Goal: Navigation & Orientation: Find specific page/section

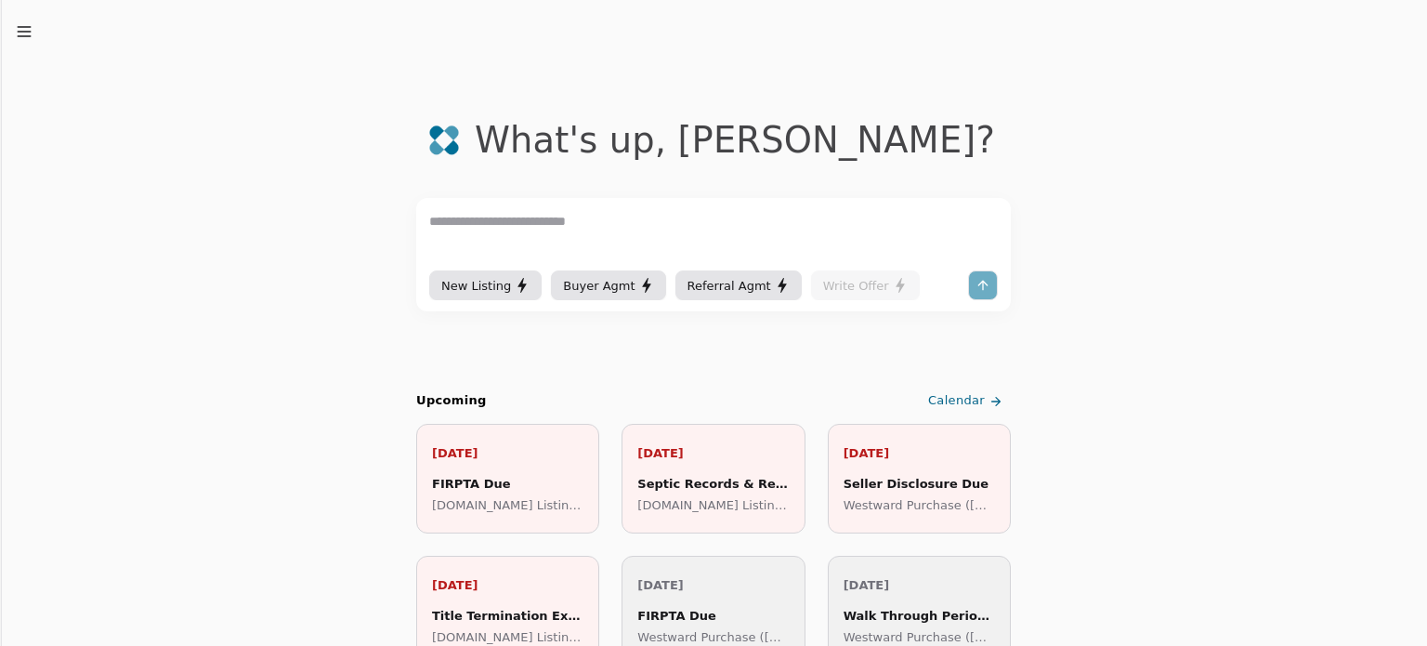
click at [17, 23] on icon "button" at bounding box center [24, 31] width 19 height 19
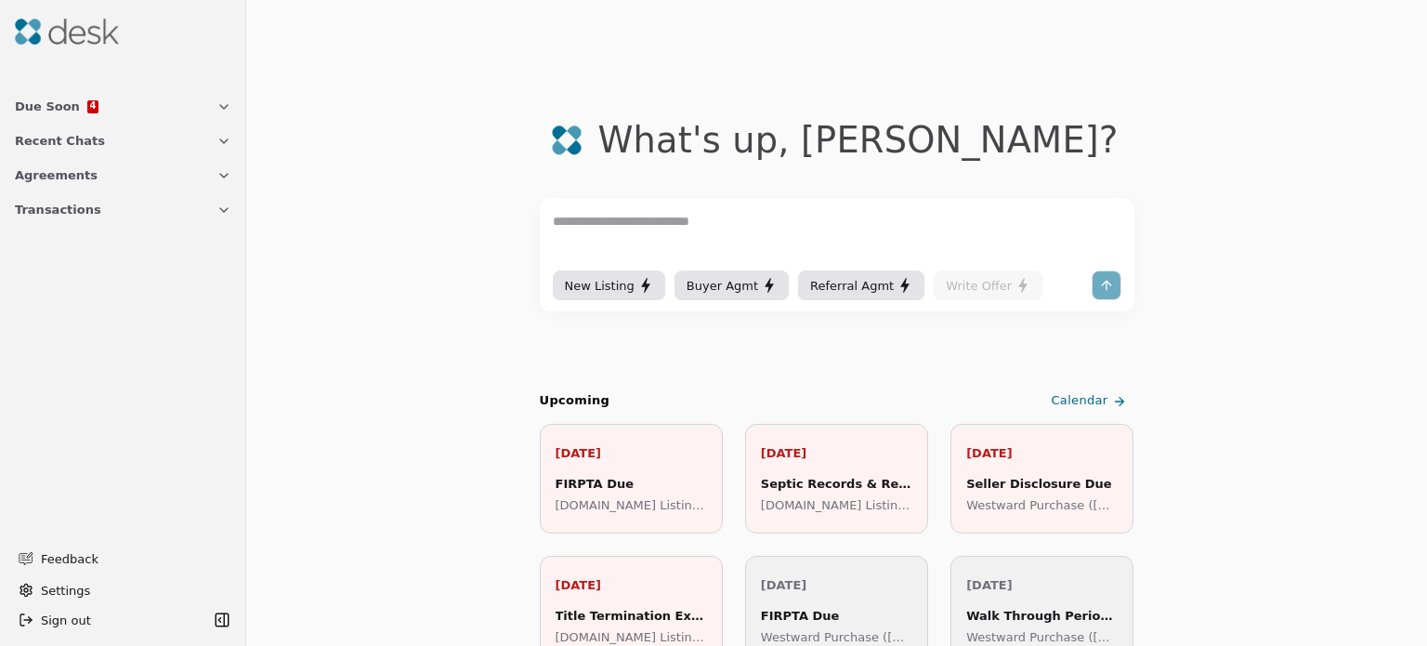
click at [59, 110] on span "Due Soon" at bounding box center [47, 107] width 65 height 20
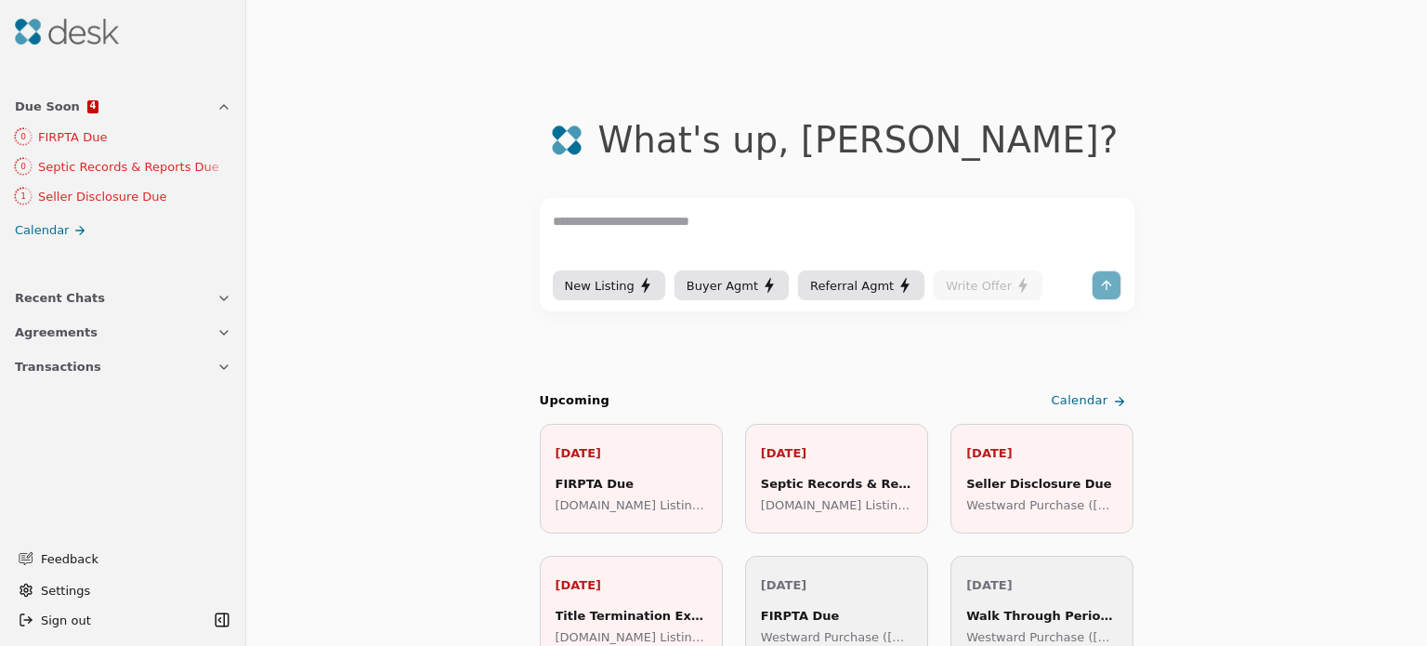
click at [626, 486] on div "FIRPTA Due" at bounding box center [631, 484] width 151 height 20
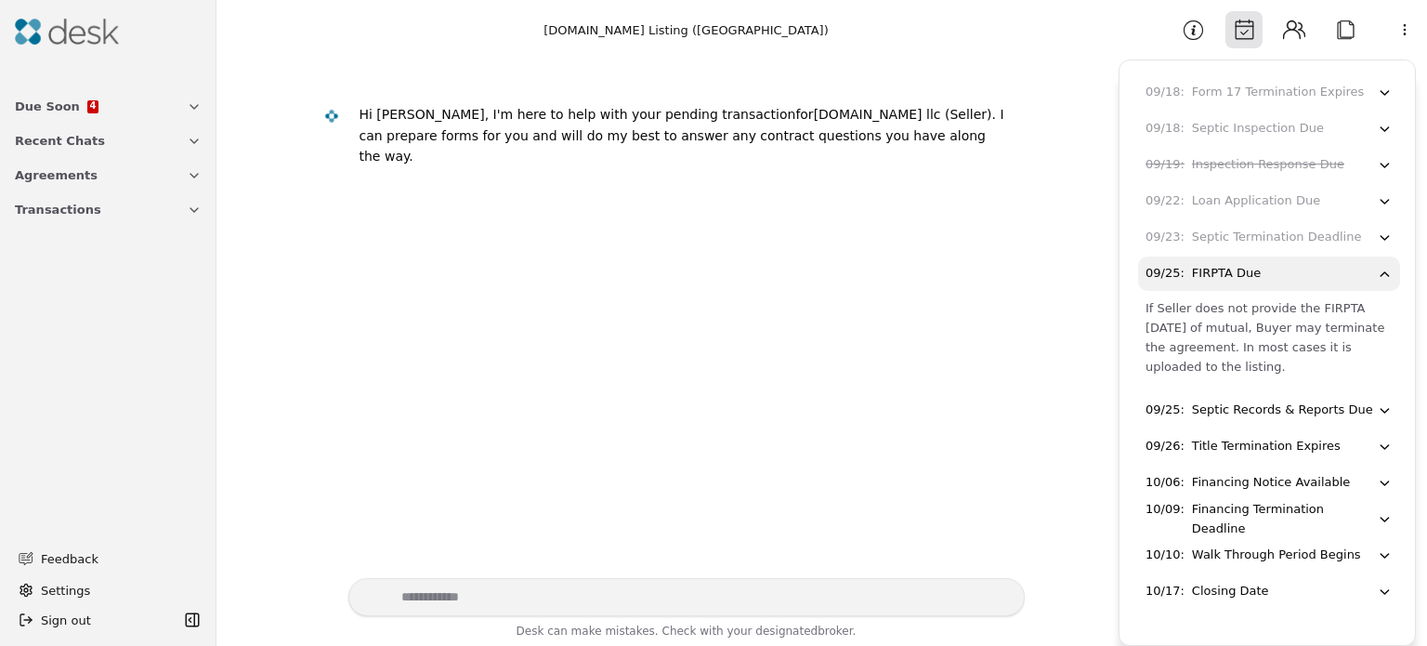
scroll to position [349, 0]
type textarea "**********"
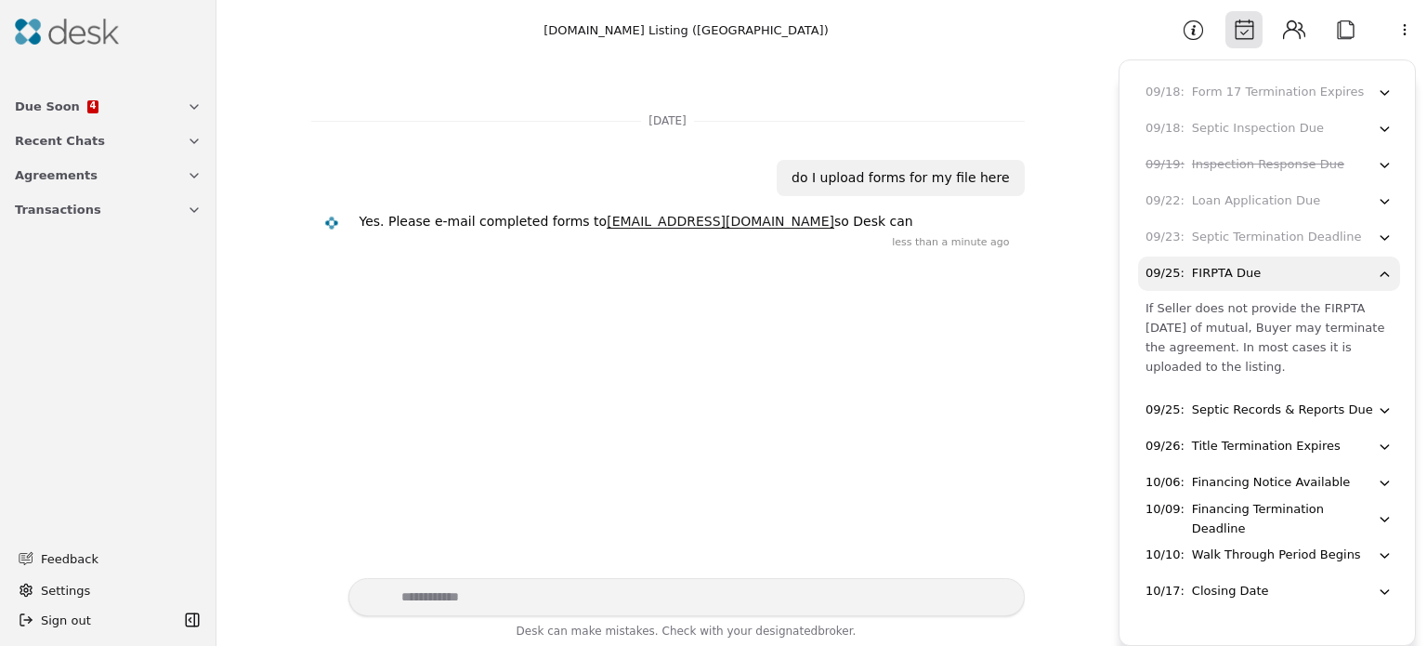
scroll to position [100, 0]
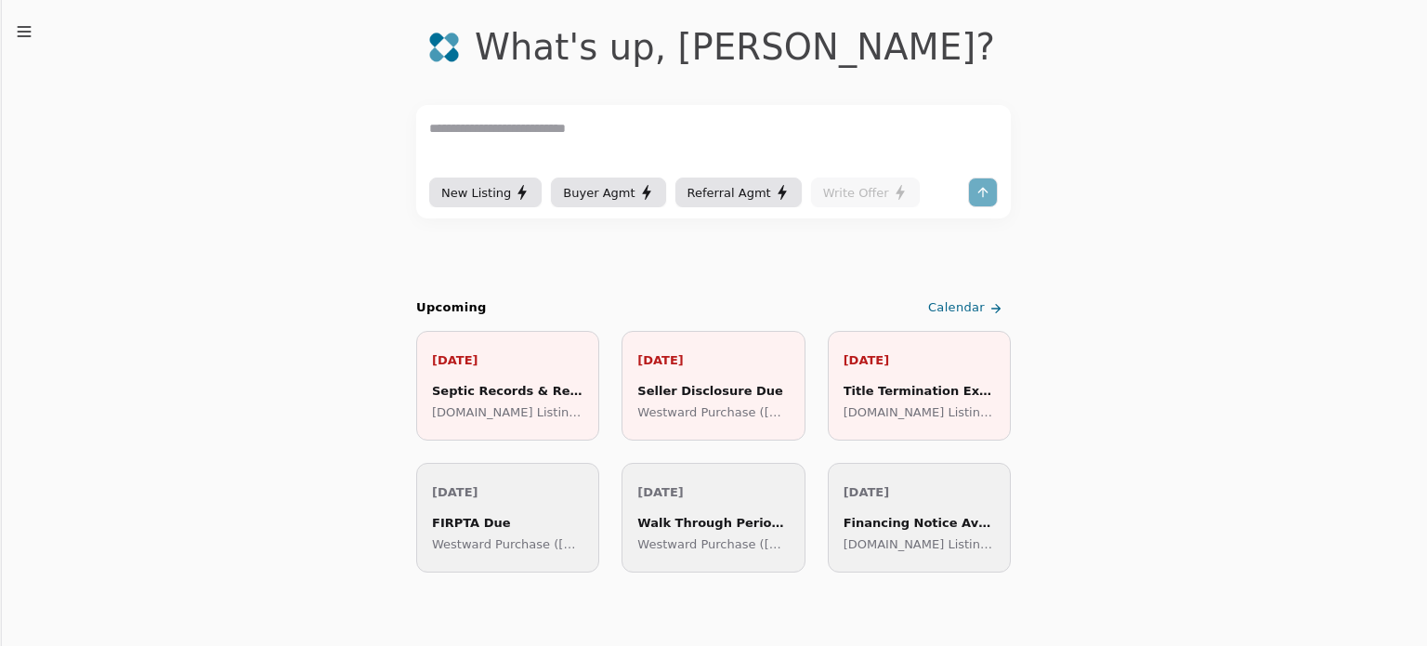
scroll to position [186, 0]
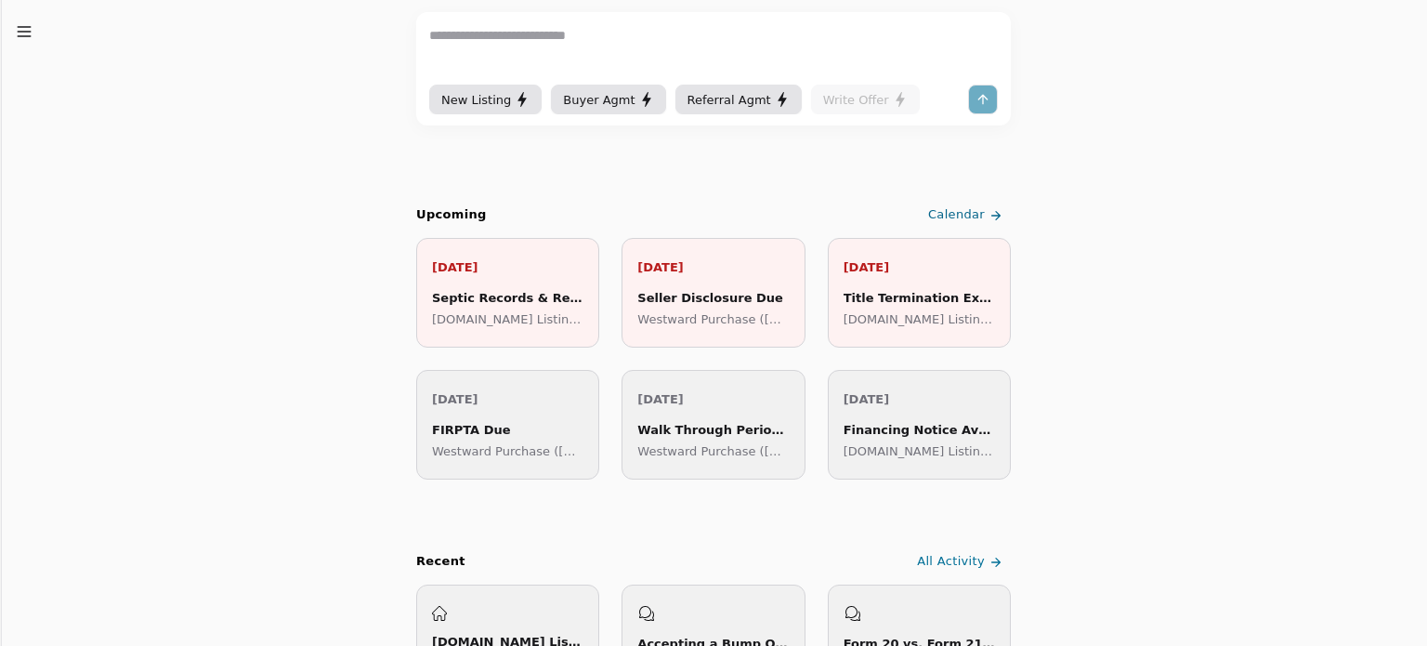
click at [969, 215] on span "Calendar" at bounding box center [956, 215] width 57 height 20
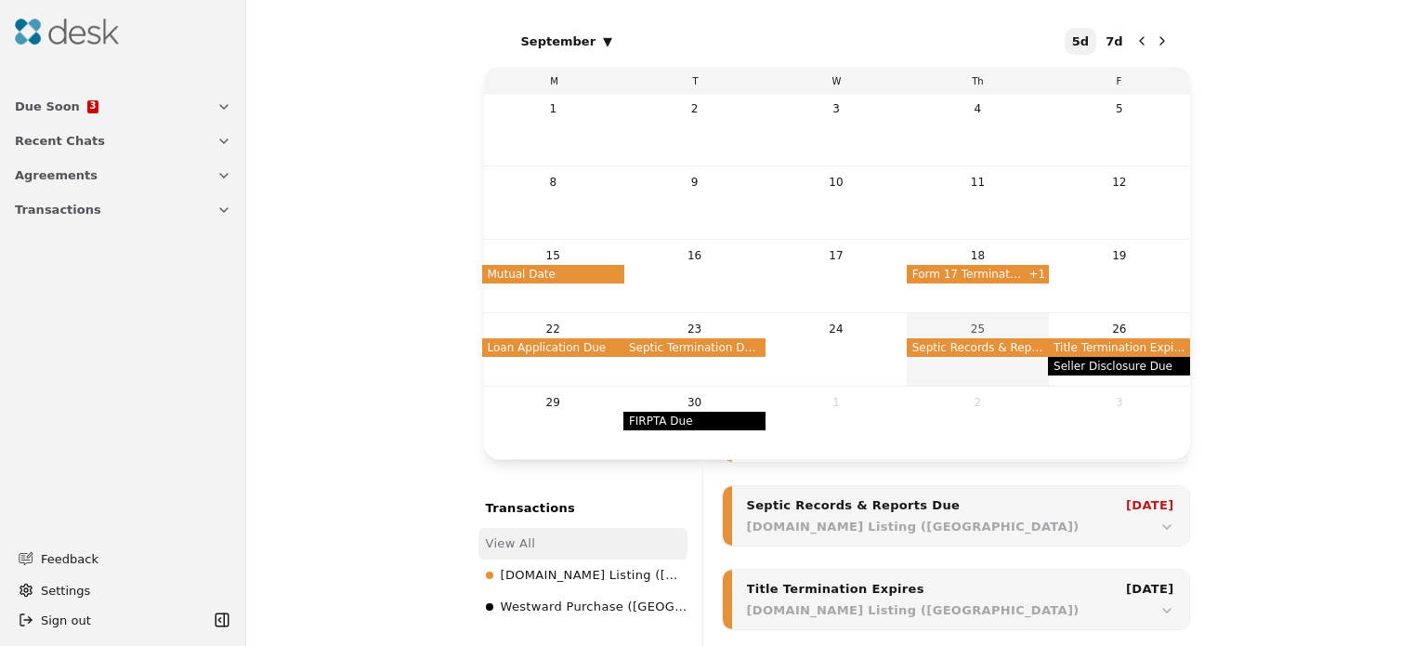
scroll to position [562, 0]
click at [1163, 40] on icon "Next month" at bounding box center [1162, 40] width 15 height 15
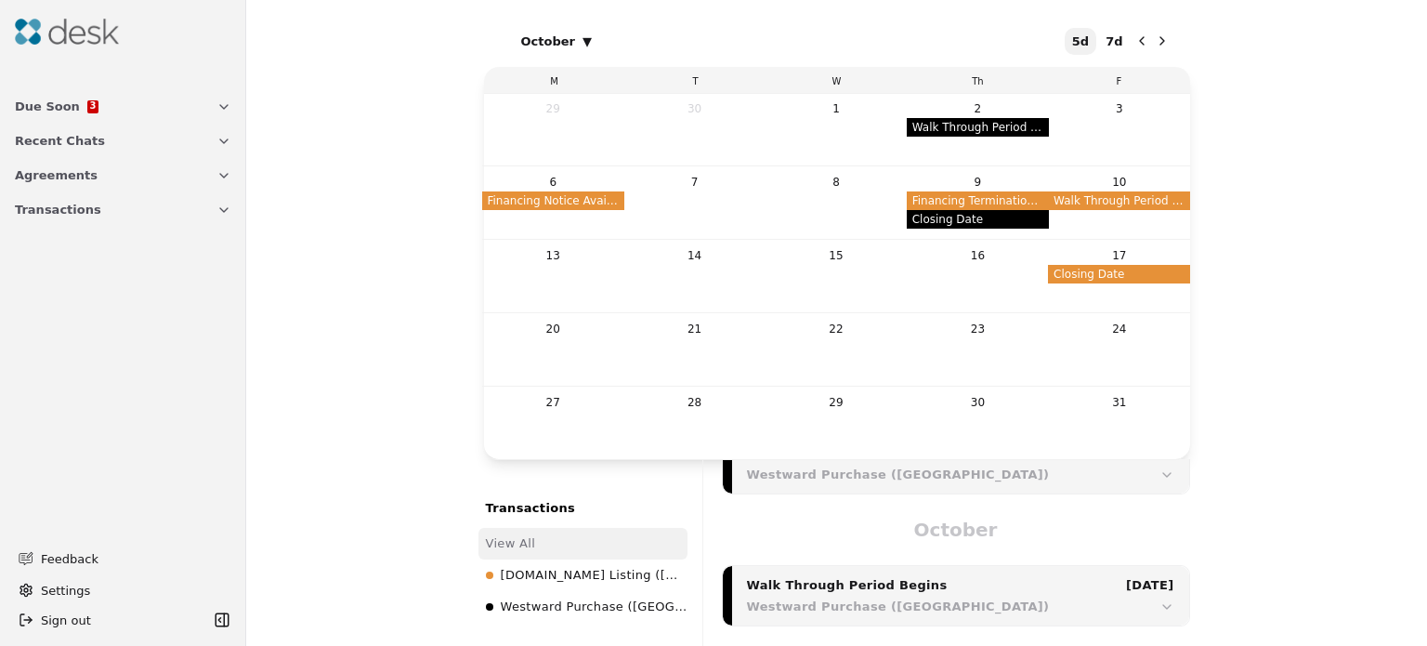
scroll to position [896, 0]
